Goal: Transaction & Acquisition: Purchase product/service

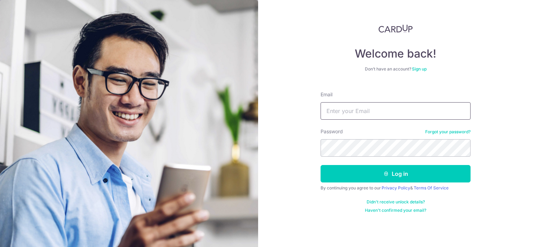
click at [341, 110] on input "Email" at bounding box center [395, 110] width 150 height 17
type input "[EMAIL_ADDRESS][DOMAIN_NAME]"
click at [320, 165] on button "Log in" at bounding box center [395, 173] width 150 height 17
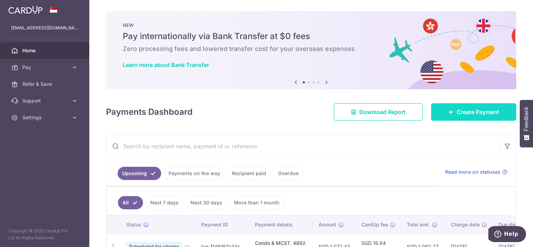
click at [477, 113] on span "Create Payment" at bounding box center [477, 112] width 43 height 8
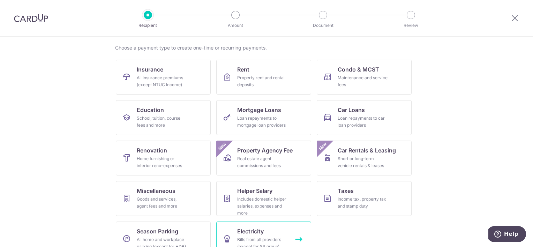
scroll to position [65, 0]
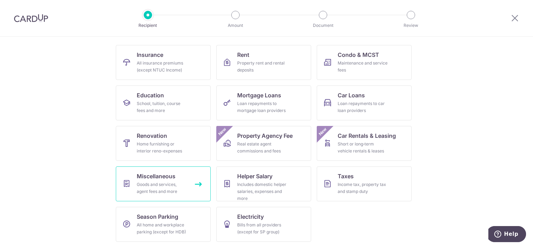
click at [158, 178] on span "Miscellaneous" at bounding box center [156, 176] width 39 height 8
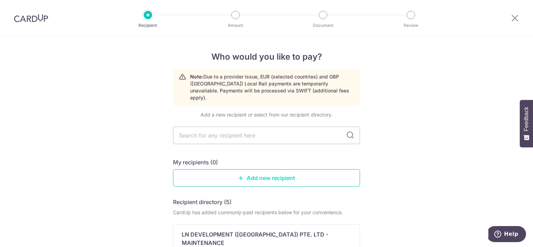
click at [259, 169] on link "Add new recipient" at bounding box center [266, 177] width 187 height 17
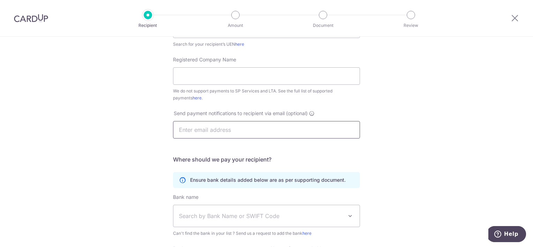
scroll to position [174, 0]
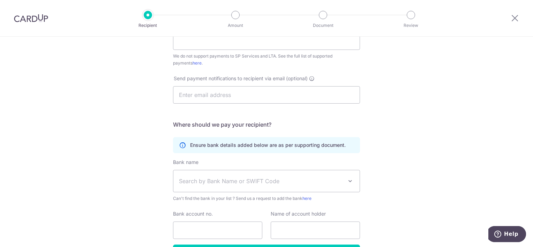
click at [243, 184] on span "Search by Bank Name or SWIFT Code" at bounding box center [261, 181] width 164 height 8
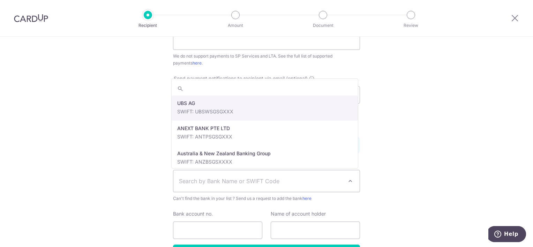
click at [112, 160] on div "Who would you like to pay? Your recipient does not need a CardUp account to rec…" at bounding box center [266, 78] width 533 height 432
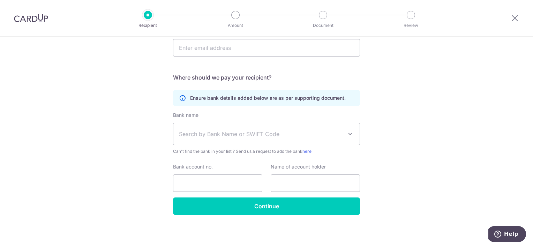
scroll to position [222, 0]
click at [215, 131] on span "Search by Bank Name or SWIFT Code" at bounding box center [261, 133] width 164 height 8
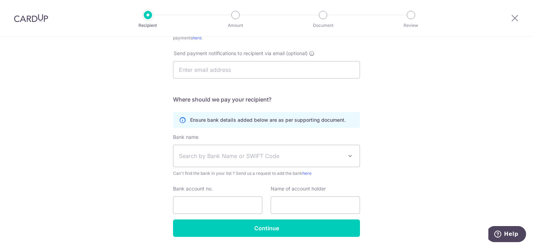
scroll to position [0, 0]
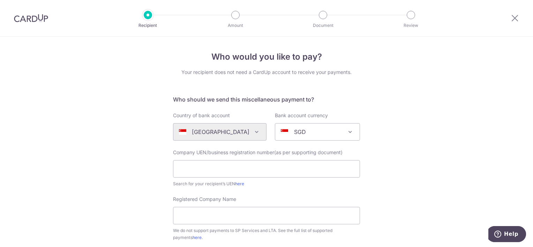
drag, startPoint x: 404, startPoint y: 110, endPoint x: 382, endPoint y: -9, distance: 121.6
click at [509, 18] on div at bounding box center [514, 18] width 36 height 36
click at [514, 18] on icon at bounding box center [514, 18] width 8 height 9
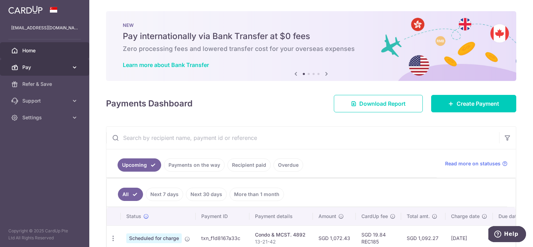
click at [40, 66] on span "Pay" at bounding box center [45, 67] width 46 height 7
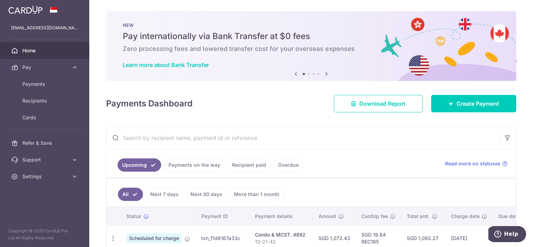
click at [36, 4] on link at bounding box center [26, 9] width 40 height 13
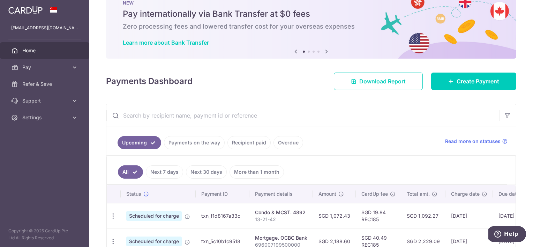
scroll to position [35, 0]
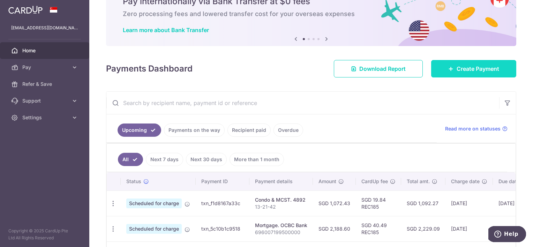
click at [470, 73] on link "Create Payment" at bounding box center [473, 68] width 85 height 17
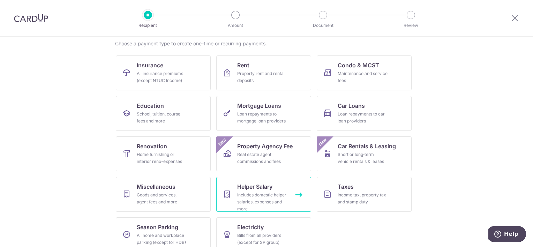
scroll to position [65, 0]
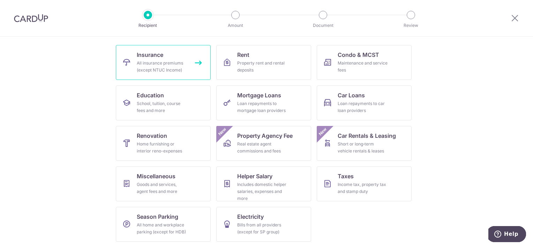
click at [193, 72] on link "Insurance All insurance premiums (except NTUC Income)" at bounding box center [163, 62] width 95 height 35
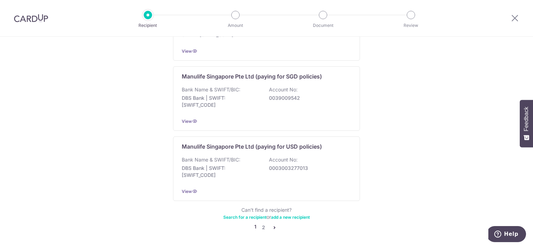
scroll to position [42, 0]
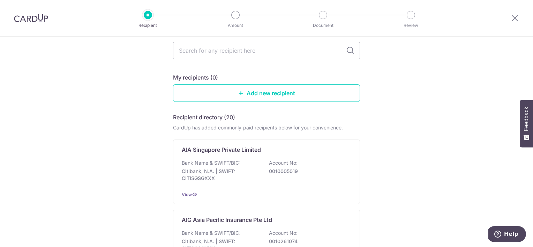
drag, startPoint x: 358, startPoint y: 195, endPoint x: 353, endPoint y: 10, distance: 184.8
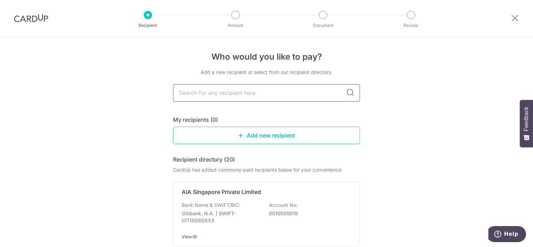
click at [284, 88] on input "text" at bounding box center [266, 92] width 187 height 17
type input "prudential"
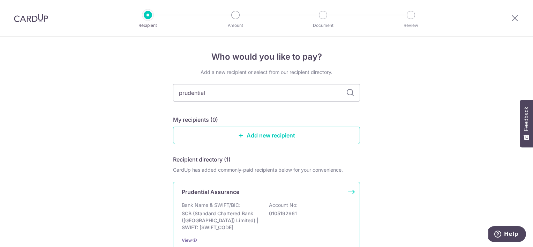
click at [237, 204] on p "Bank Name & SWIFT/BIC:" at bounding box center [211, 204] width 59 height 7
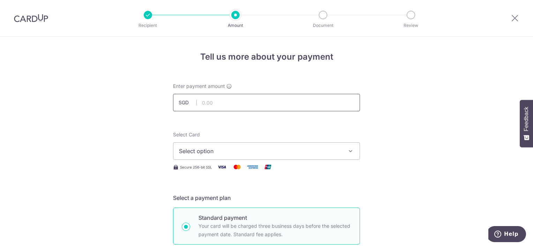
click at [215, 102] on input "text" at bounding box center [266, 102] width 187 height 17
type input "1,655.29"
click at [222, 152] on span "Select option" at bounding box center [260, 151] width 162 height 8
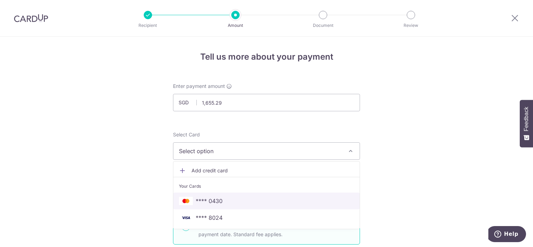
click at [235, 197] on span "**** 0430" at bounding box center [266, 201] width 175 height 8
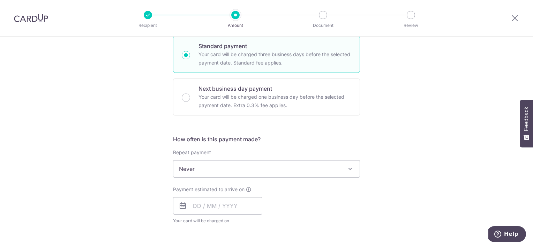
scroll to position [174, 0]
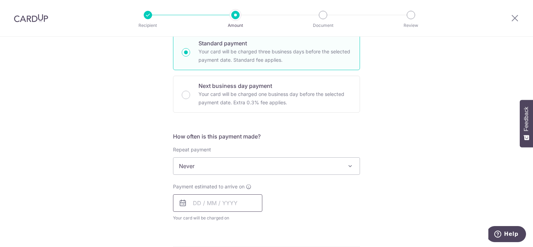
click at [194, 204] on input "text" at bounding box center [217, 202] width 89 height 17
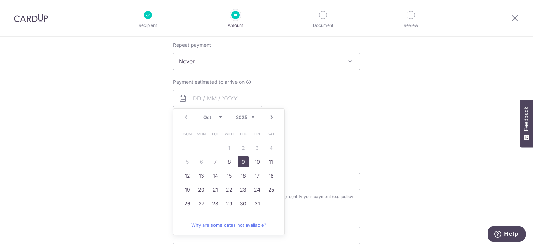
click at [240, 159] on link "9" at bounding box center [242, 161] width 11 height 11
type input "[DATE]"
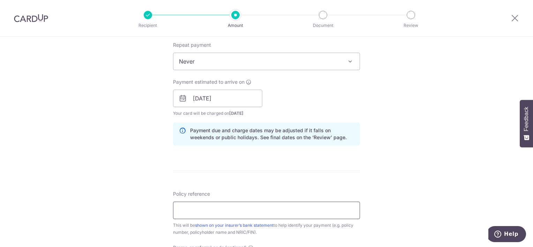
click at [204, 208] on input "Policy reference" at bounding box center [266, 209] width 187 height 17
paste input "79405776"
type input "79405776"
click at [147, 187] on div "Tell us more about your payment Enter payment amount SGD 1,655.29 1655.29 Selec…" at bounding box center [266, 87] width 533 height 659
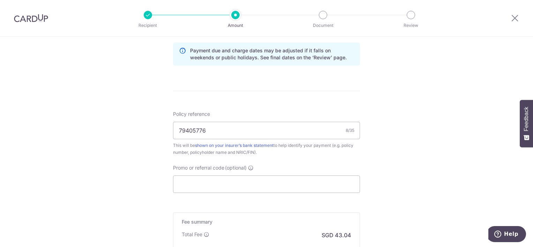
scroll to position [418, 0]
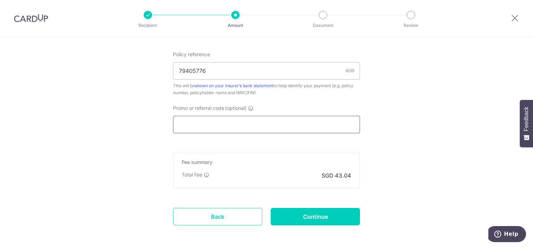
click at [206, 123] on input "Promo or referral code (optional)" at bounding box center [266, 124] width 187 height 17
paste input "OCBC90NMC"
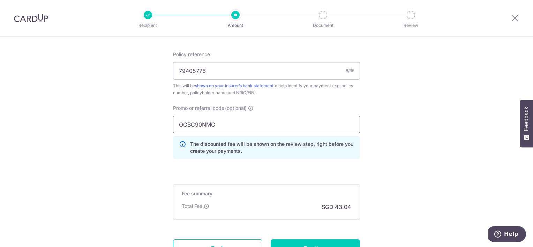
scroll to position [453, 0]
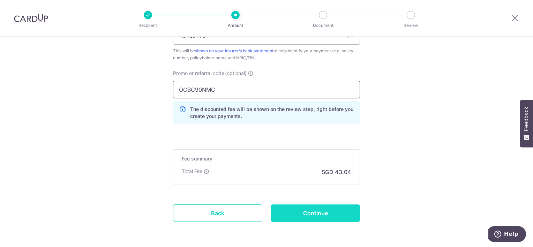
type input "OCBC90NMC"
click at [322, 215] on input "Continue" at bounding box center [314, 212] width 89 height 17
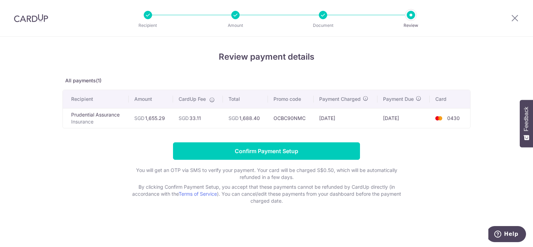
click at [427, 153] on form "Confirm Payment Setup You will get an OTP via SMS to verify your payment. Your …" at bounding box center [266, 173] width 408 height 62
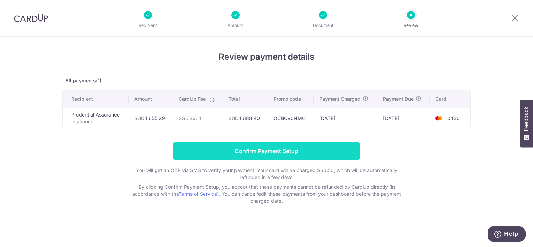
click at [289, 149] on input "Confirm Payment Setup" at bounding box center [266, 150] width 187 height 17
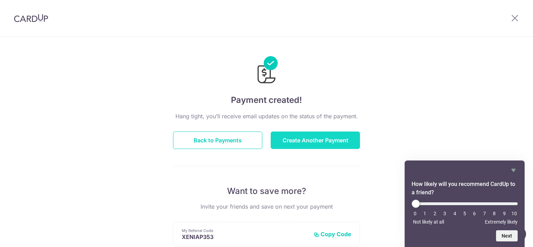
click at [299, 134] on button "Create Another Payment" at bounding box center [314, 139] width 89 height 17
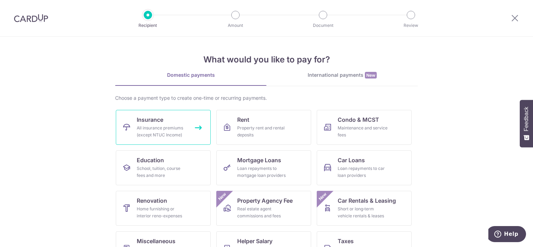
click at [173, 112] on link "Insurance All insurance premiums (except NTUC Income)" at bounding box center [163, 127] width 95 height 35
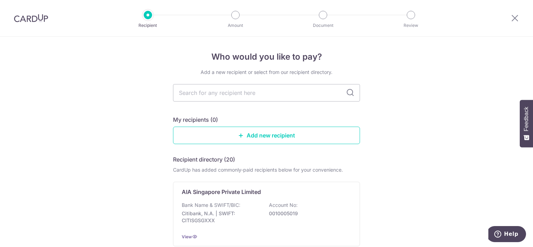
click at [232, 94] on input "text" at bounding box center [266, 92] width 187 height 17
type input "prudential"
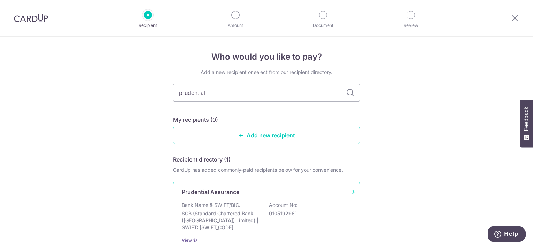
click at [239, 199] on div "Prudential Assurance Bank Name & SWIFT/BIC: SCB (Standard Chartered Bank (Singa…" at bounding box center [266, 216] width 187 height 68
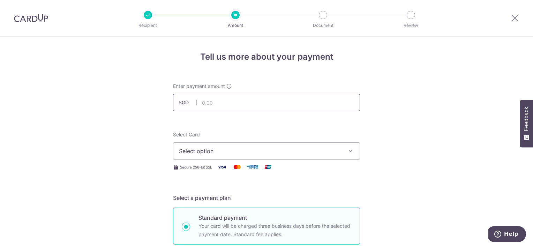
click at [206, 104] on input "text" at bounding box center [266, 102] width 187 height 17
type input "1,352.40"
click at [213, 150] on span "Select option" at bounding box center [260, 151] width 162 height 8
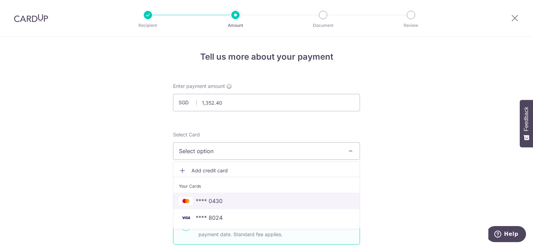
click at [214, 195] on link "**** 0430" at bounding box center [266, 200] width 186 height 17
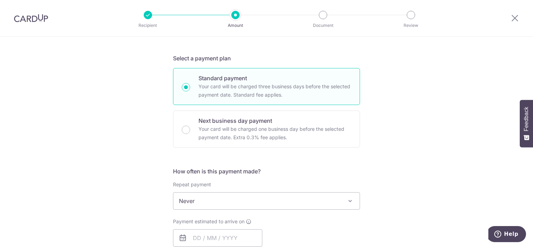
scroll to position [209, 0]
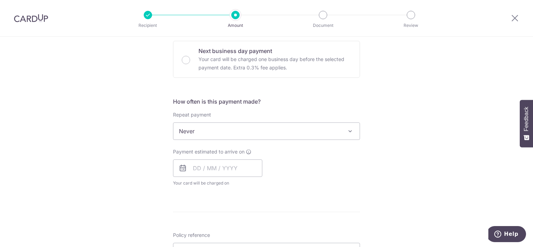
click at [202, 127] on span "Never" at bounding box center [266, 131] width 186 height 17
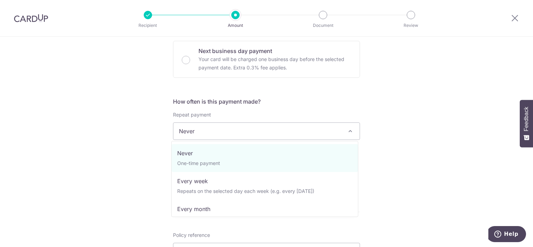
click at [117, 121] on div "Tell us more about your payment Enter payment amount SGD 1,352.40 1352.40 Selec…" at bounding box center [266, 142] width 533 height 630
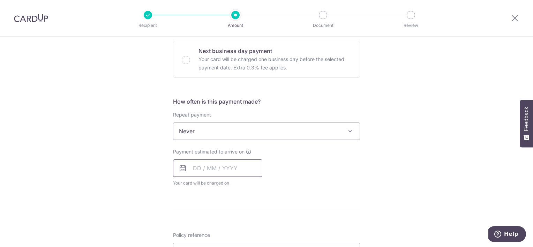
click at [222, 170] on input "text" at bounding box center [217, 167] width 89 height 17
click at [238, 232] on link "9" at bounding box center [242, 231] width 11 height 11
type input "09/10/2025"
click at [0, 0] on p "Payment due and charge dates may be adjusted if it falls on weekends or public …" at bounding box center [0, 0] width 0 height 0
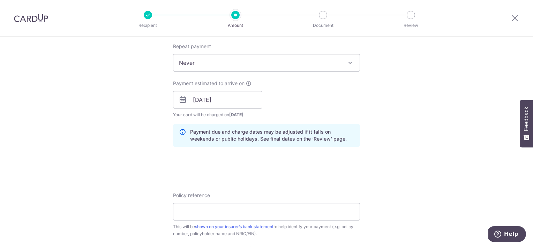
scroll to position [279, 0]
click at [219, 207] on input "Policy reference" at bounding box center [266, 209] width 187 height 17
paste input "79454899"
click at [143, 175] on div "Tell us more about your payment Enter payment amount SGD 1,352.40 1352.40 Selec…" at bounding box center [266, 87] width 533 height 659
click at [205, 210] on input "79454899" at bounding box center [266, 209] width 187 height 17
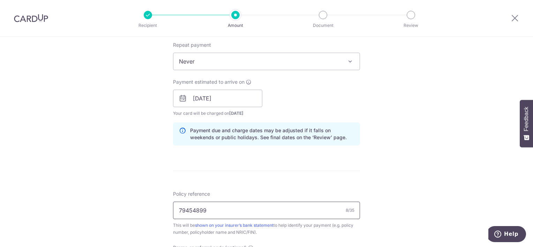
type input "79454899"
click at [131, 162] on div "Tell us more about your payment Enter payment amount SGD 1,352.40 1352.40 Selec…" at bounding box center [266, 87] width 533 height 659
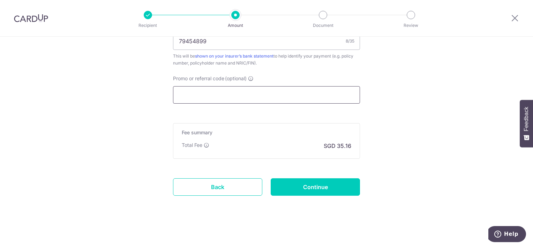
click at [199, 94] on input "Promo or referral code (optional)" at bounding box center [266, 94] width 187 height 17
paste input "OCBC90NMC"
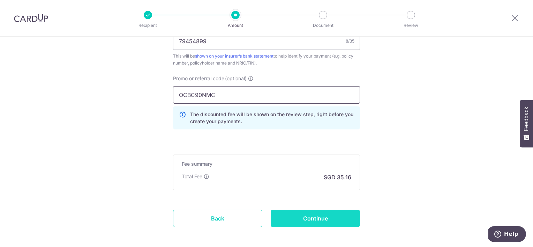
type input "OCBC90NMC"
click at [299, 211] on input "Continue" at bounding box center [314, 217] width 89 height 17
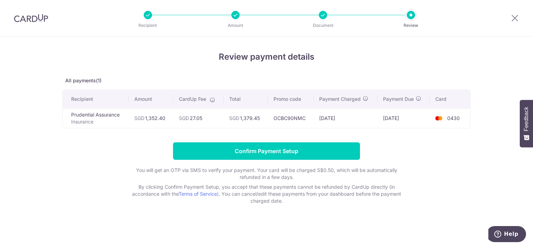
click at [266, 115] on td "SGD 1,379.45" at bounding box center [245, 118] width 44 height 20
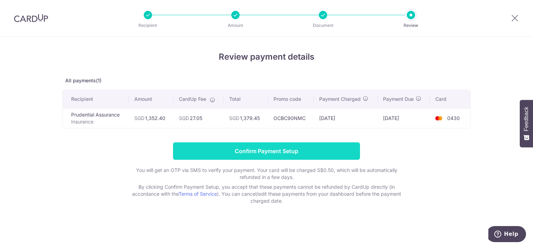
click at [266, 147] on input "Confirm Payment Setup" at bounding box center [266, 150] width 187 height 17
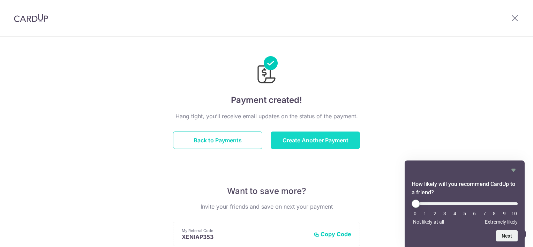
click at [314, 142] on button "Create Another Payment" at bounding box center [314, 139] width 89 height 17
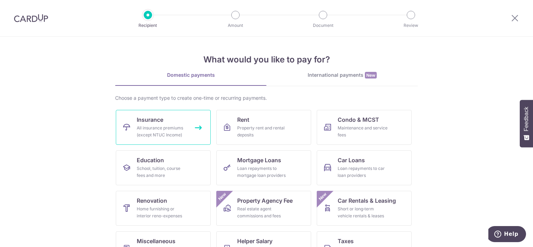
click at [158, 127] on div "All insurance premiums (except NTUC Income)" at bounding box center [162, 131] width 50 height 14
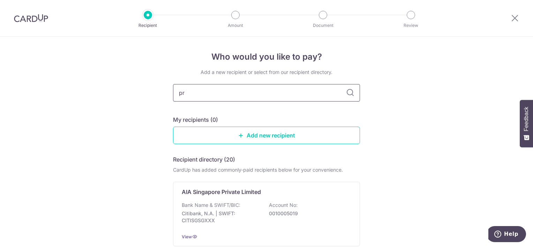
type input "pru"
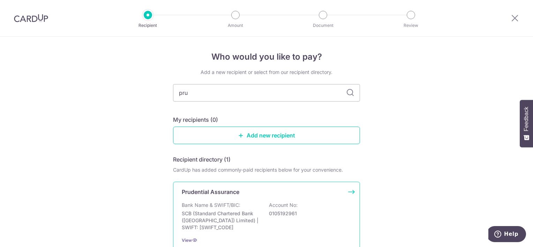
click at [223, 194] on p "Prudential Assurance" at bounding box center [211, 191] width 58 height 8
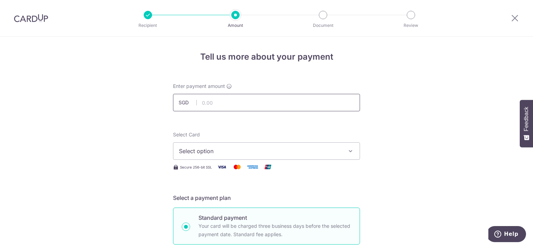
click at [206, 103] on input "text" at bounding box center [266, 102] width 187 height 17
paste input "79405758"
click at [235, 91] on div "Enter payment amount SGD 650.08 650.08" at bounding box center [266, 97] width 187 height 29
click at [237, 105] on input "650.08" at bounding box center [266, 102] width 187 height 17
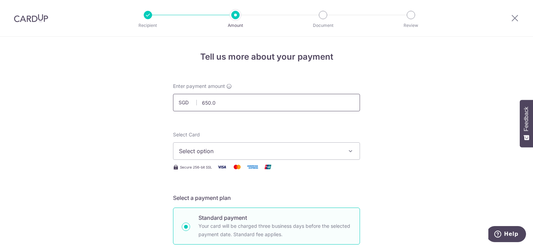
type input "650.03"
click at [215, 151] on span "Select option" at bounding box center [260, 151] width 162 height 8
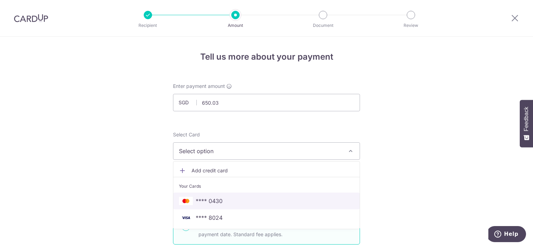
drag, startPoint x: 212, startPoint y: 194, endPoint x: 187, endPoint y: 189, distance: 24.6
click at [212, 194] on link "**** 0430" at bounding box center [266, 200] width 186 height 17
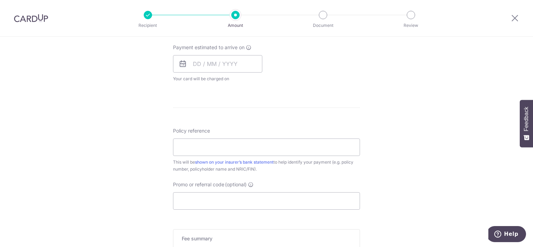
scroll to position [314, 0]
click at [192, 198] on input "Promo or referral code (optional)" at bounding box center [266, 200] width 187 height 17
drag, startPoint x: 197, startPoint y: 153, endPoint x: 204, endPoint y: 144, distance: 11.1
click at [197, 153] on input "Policy reference" at bounding box center [266, 146] width 187 height 17
paste input "79405758"
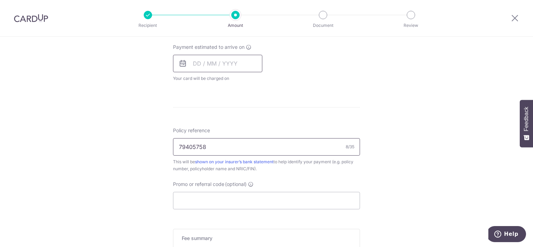
type input "79405758"
click at [192, 62] on input "text" at bounding box center [217, 63] width 89 height 17
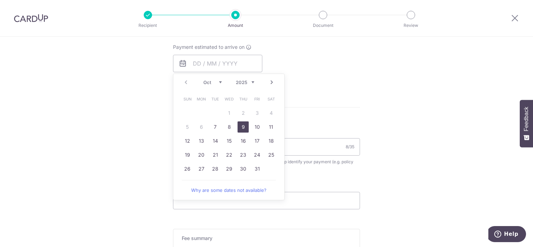
click at [243, 127] on link "9" at bounding box center [242, 126] width 11 height 11
type input "[DATE]"
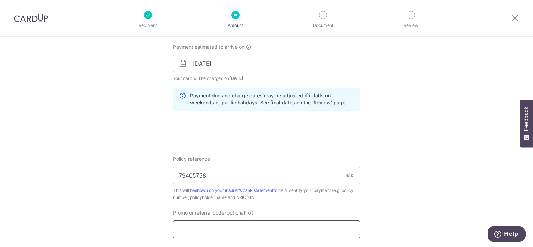
click at [216, 226] on input "Promo or referral code (optional)" at bounding box center [266, 228] width 187 height 17
paste input "OCBC90NMC"
type input "OCBC90NMC"
click at [138, 171] on div "Tell us more about your payment Enter payment amount SGD 650.03 650.03 Select C…" at bounding box center [266, 68] width 533 height 690
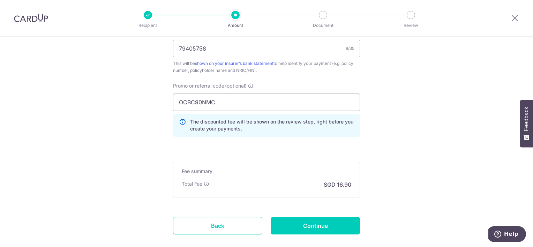
scroll to position [453, 0]
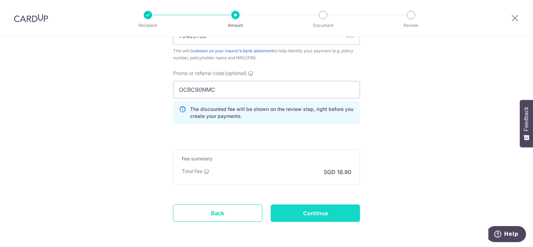
click at [320, 208] on input "Continue" at bounding box center [314, 212] width 89 height 17
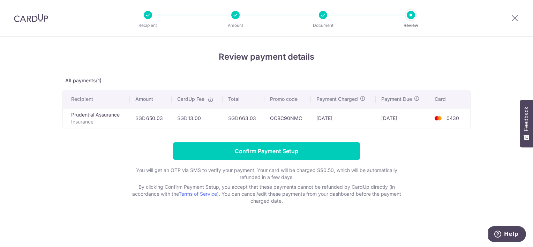
click at [304, 114] on td "OCBC90NMC" at bounding box center [287, 118] width 46 height 20
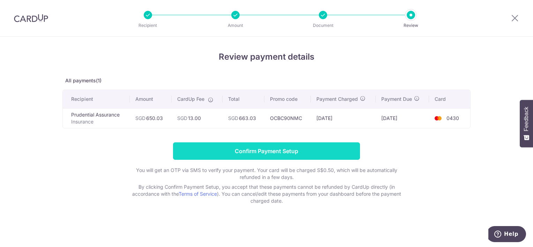
click at [271, 148] on input "Confirm Payment Setup" at bounding box center [266, 150] width 187 height 17
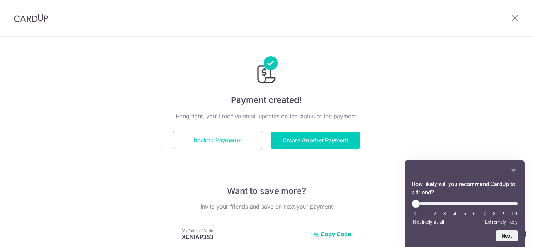
click at [231, 140] on button "Back to Payments" at bounding box center [217, 139] width 89 height 17
